Goal: Information Seeking & Learning: Find specific fact

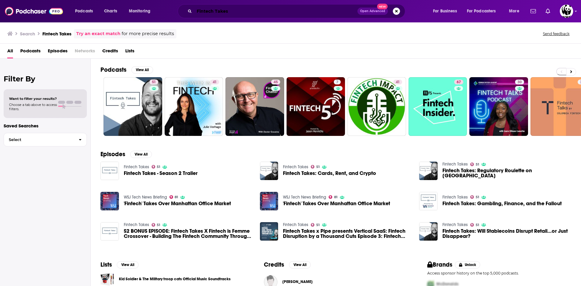
click at [239, 14] on input "Fintech Takes" at bounding box center [275, 11] width 163 height 10
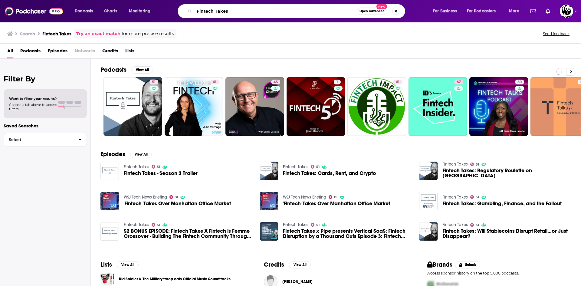
drag, startPoint x: 240, startPoint y: 13, endPoint x: 182, endPoint y: 7, distance: 58.5
click at [182, 7] on div "Fintech Takes Open Advanced New" at bounding box center [292, 11] width 228 height 14
paste input "[PERSON_NAME]"
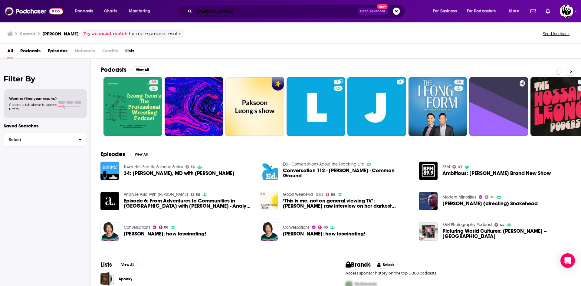
click at [229, 8] on input "[PERSON_NAME]" at bounding box center [275, 11] width 163 height 10
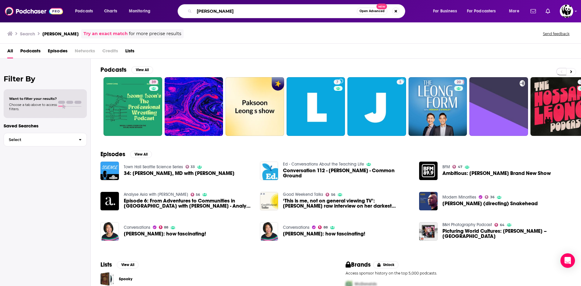
drag, startPoint x: 215, startPoint y: 10, endPoint x: 199, endPoint y: 8, distance: 16.5
click at [199, 8] on input "[PERSON_NAME]" at bounding box center [275, 11] width 163 height 10
type input "K"
type input "rock paper radio"
